Goal: Transaction & Acquisition: Purchase product/service

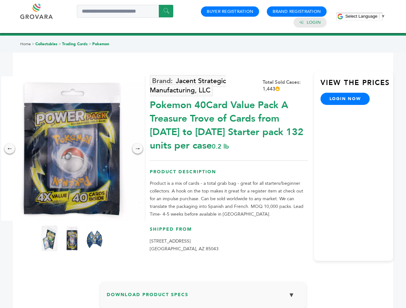
click at [365, 16] on span "Select Language" at bounding box center [361, 16] width 32 height 5
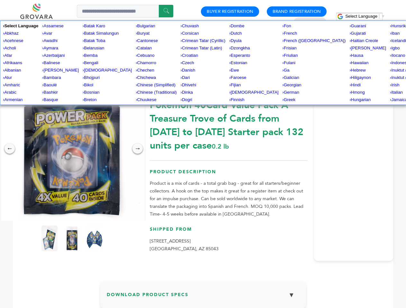
click at [72, 149] on img at bounding box center [72, 148] width 145 height 145
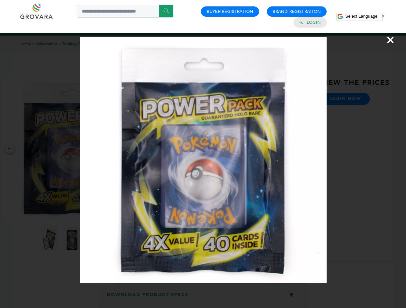
click at [10, 149] on div "×" at bounding box center [203, 154] width 406 height 308
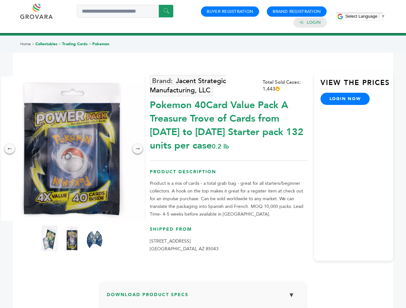
click at [137, 149] on div "→" at bounding box center [137, 149] width 10 height 10
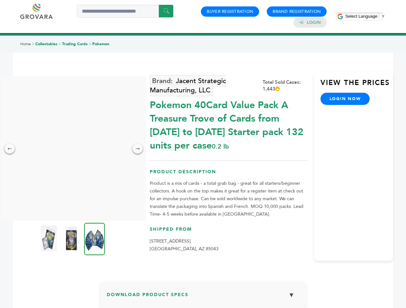
click at [49, 239] on img at bounding box center [49, 239] width 16 height 26
click at [0, 0] on div "×" at bounding box center [0, 0] width 0 height 0
click at [94, 239] on img at bounding box center [94, 239] width 21 height 32
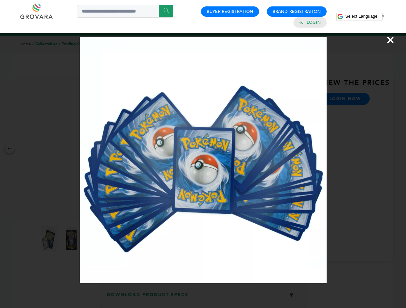
click at [203, 298] on div "×" at bounding box center [203, 154] width 406 height 308
